Goal: Find specific page/section

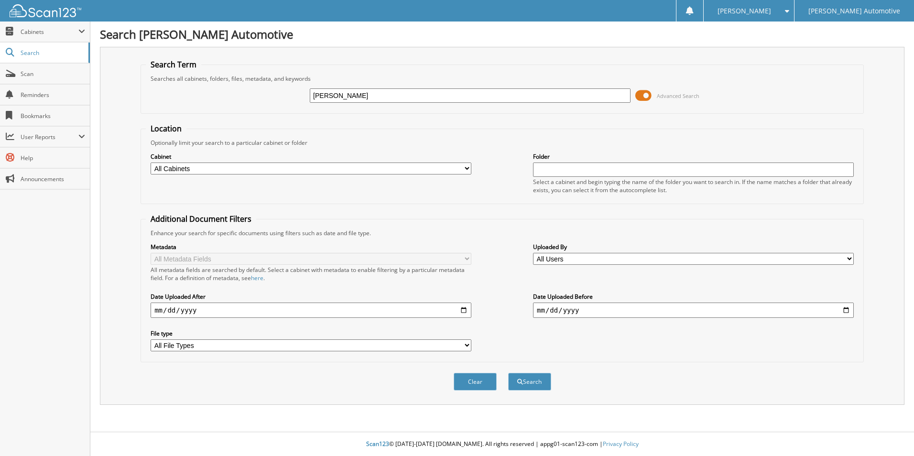
type input "[PERSON_NAME]"
click at [508, 373] on button "Search" at bounding box center [529, 382] width 43 height 18
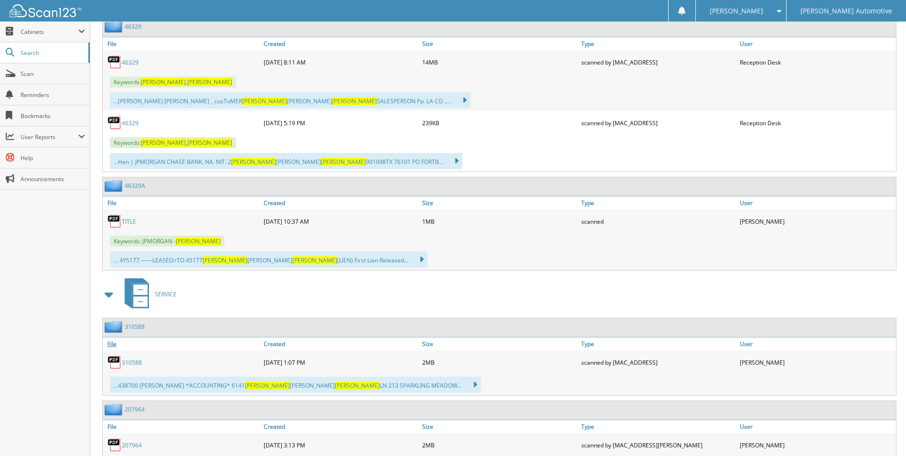
scroll to position [382, 0]
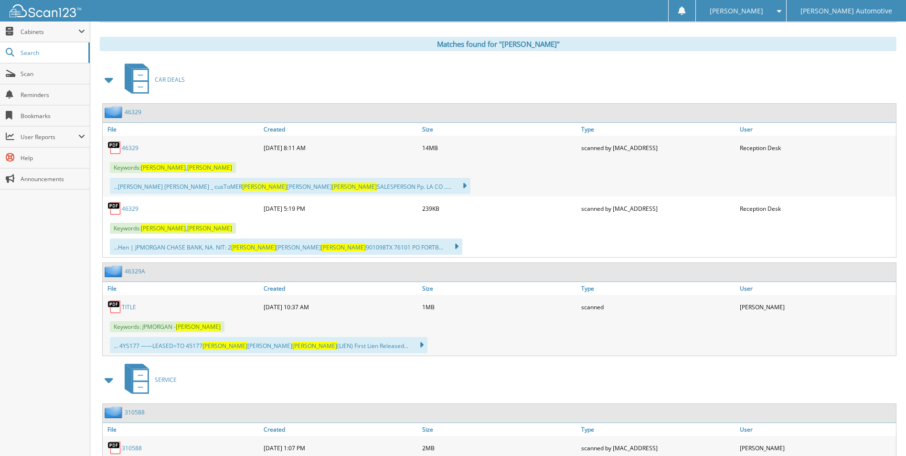
click at [132, 210] on link "46329" at bounding box center [130, 208] width 17 height 8
click at [131, 153] on div "46329" at bounding box center [182, 147] width 159 height 19
click at [132, 150] on link "46329" at bounding box center [130, 148] width 17 height 8
